Goal: Task Accomplishment & Management: Manage account settings

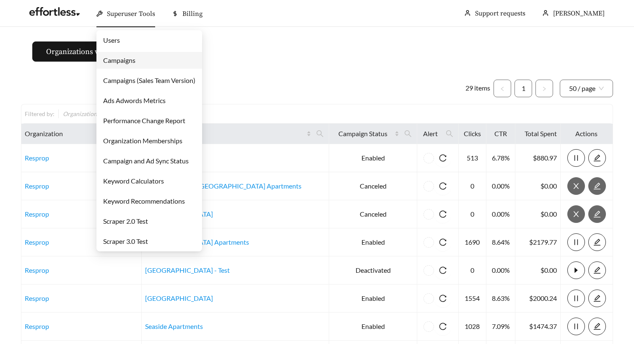
click at [119, 56] on link "Campaigns" at bounding box center [119, 60] width 32 height 8
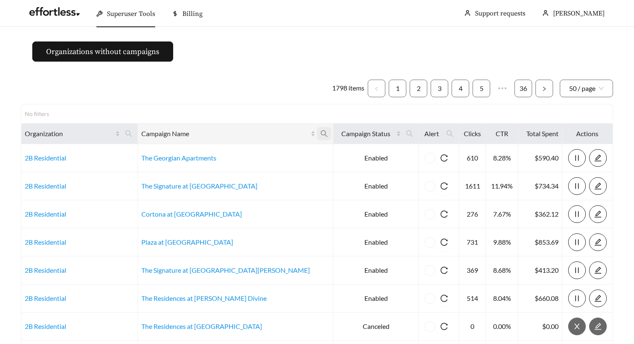
click at [320, 135] on icon "search" at bounding box center [324, 134] width 8 height 8
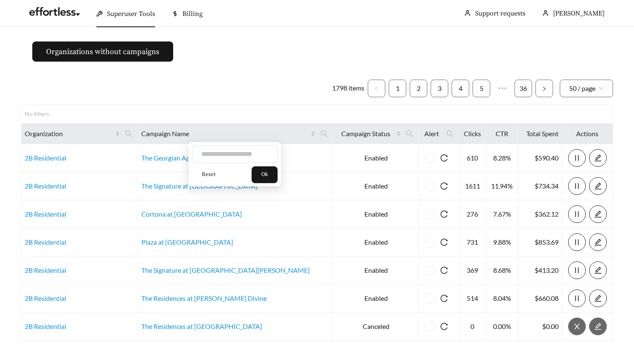
click at [223, 153] on input "text" at bounding box center [235, 154] width 86 height 18
type input "********"
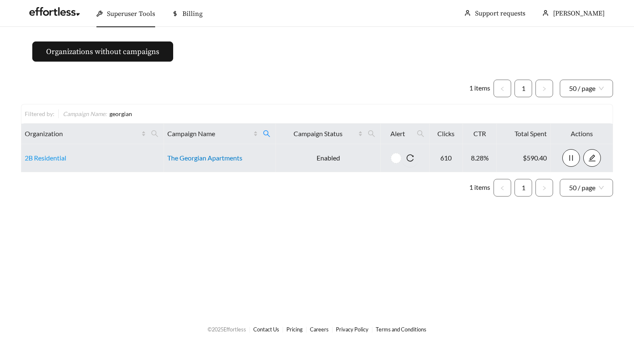
click at [202, 156] on link "The Georgian Apartments" at bounding box center [204, 158] width 75 height 8
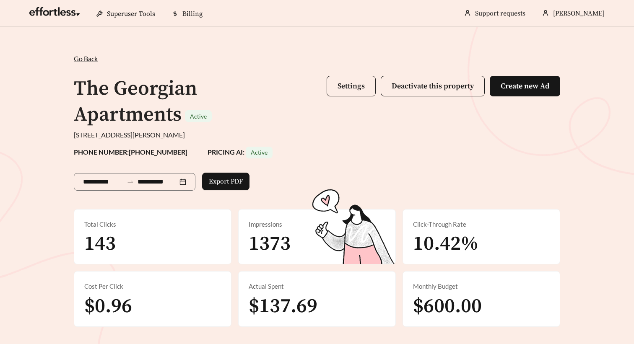
click at [343, 86] on span "Settings" at bounding box center [351, 86] width 27 height 10
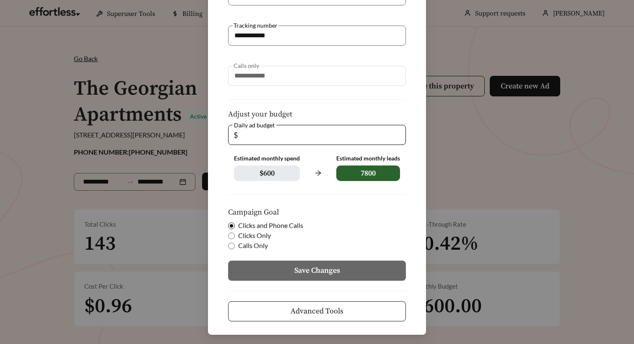
scroll to position [129, 0]
click at [332, 313] on span "Advanced Tools" at bounding box center [317, 311] width 53 height 11
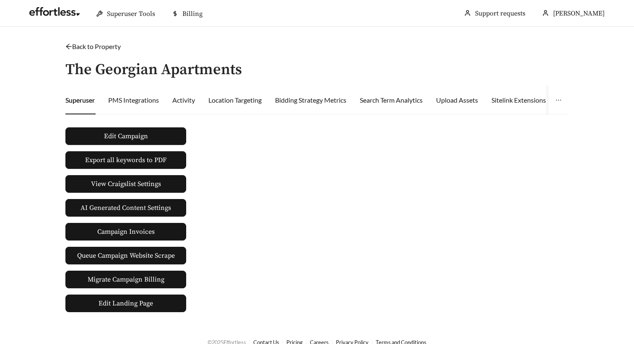
drag, startPoint x: 287, startPoint y: 109, endPoint x: 197, endPoint y: 109, distance: 89.7
click at [286, 109] on div "Bidding Strategy Metrics" at bounding box center [310, 100] width 71 height 29
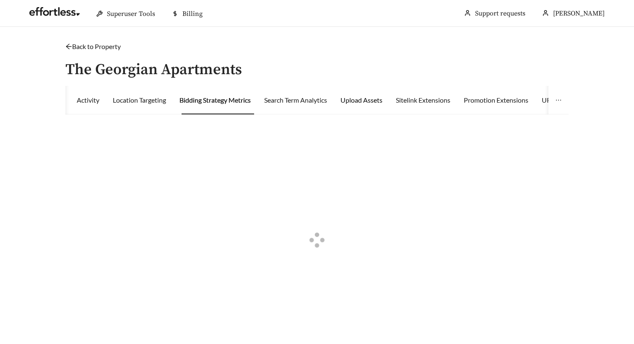
click at [358, 102] on div "Upload Assets" at bounding box center [361, 100] width 42 height 10
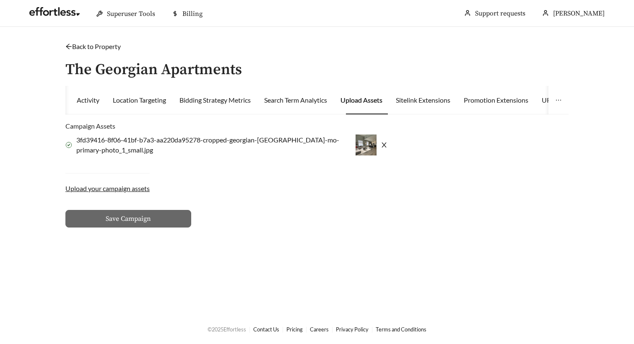
click at [381, 146] on icon "close" at bounding box center [384, 145] width 7 height 7
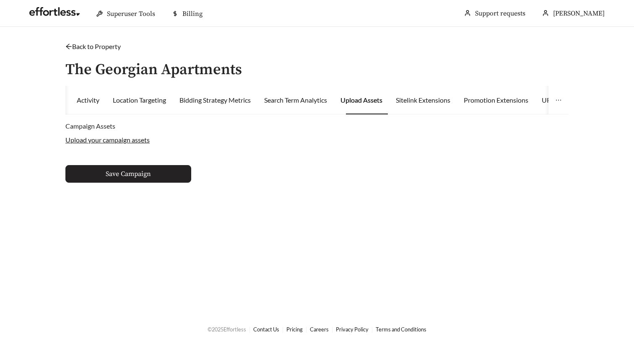
click at [150, 177] on span "Save Campaign" at bounding box center [128, 174] width 45 height 10
click at [126, 176] on span "Save Campaign" at bounding box center [128, 174] width 45 height 10
click at [130, 175] on span "Save Campaign" at bounding box center [128, 174] width 45 height 10
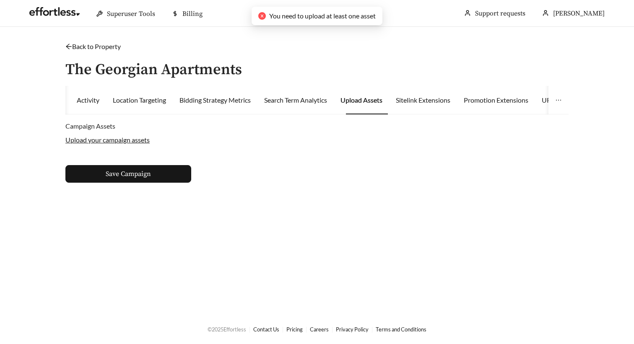
click at [372, 55] on div "Back to Property / The Georgian Apartments Superuser PMS Integrations Activity …" at bounding box center [317, 112] width 520 height 141
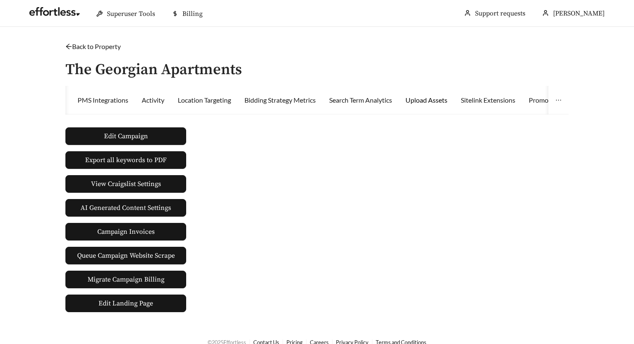
click at [436, 102] on div "Upload Assets" at bounding box center [426, 100] width 42 height 10
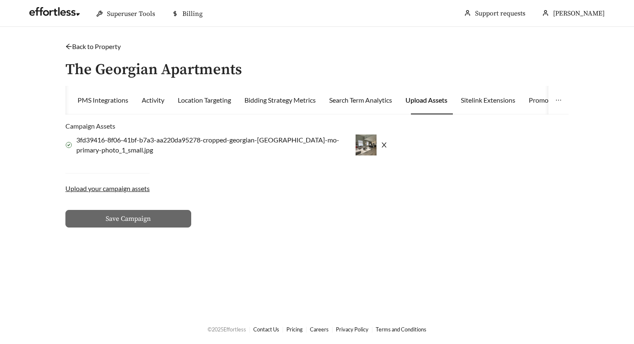
click at [86, 50] on link "Back to Property" at bounding box center [92, 46] width 55 height 8
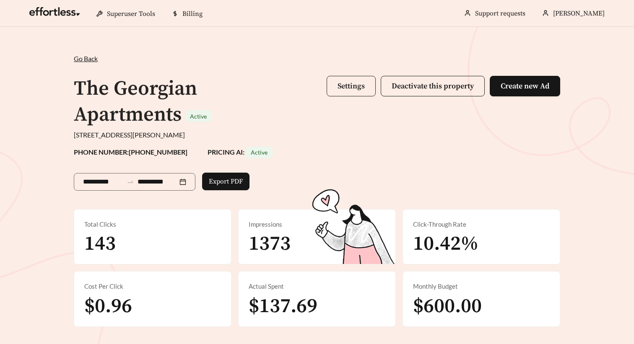
click at [349, 89] on span "Settings" at bounding box center [351, 86] width 27 height 10
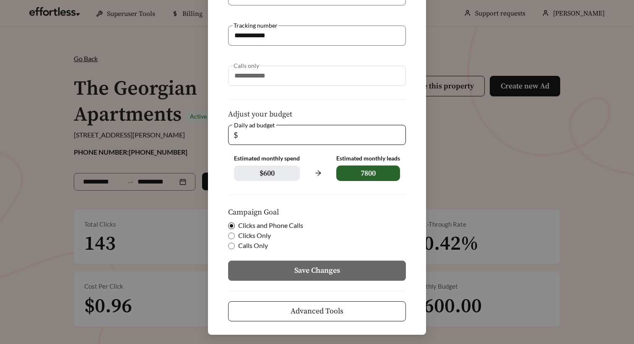
scroll to position [129, 0]
click at [314, 306] on span "Advanced Tools" at bounding box center [317, 311] width 53 height 11
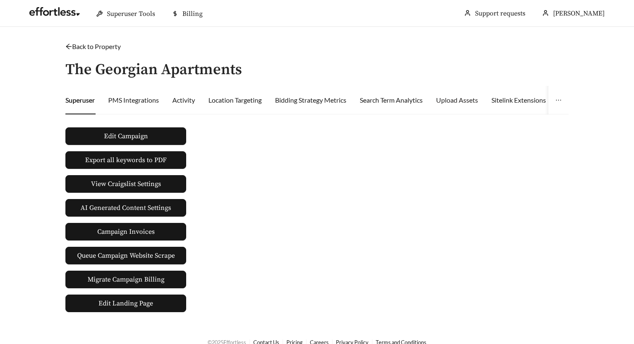
click at [466, 106] on div "Upload Assets" at bounding box center [457, 100] width 42 height 29
